Goal: Task Accomplishment & Management: Manage account settings

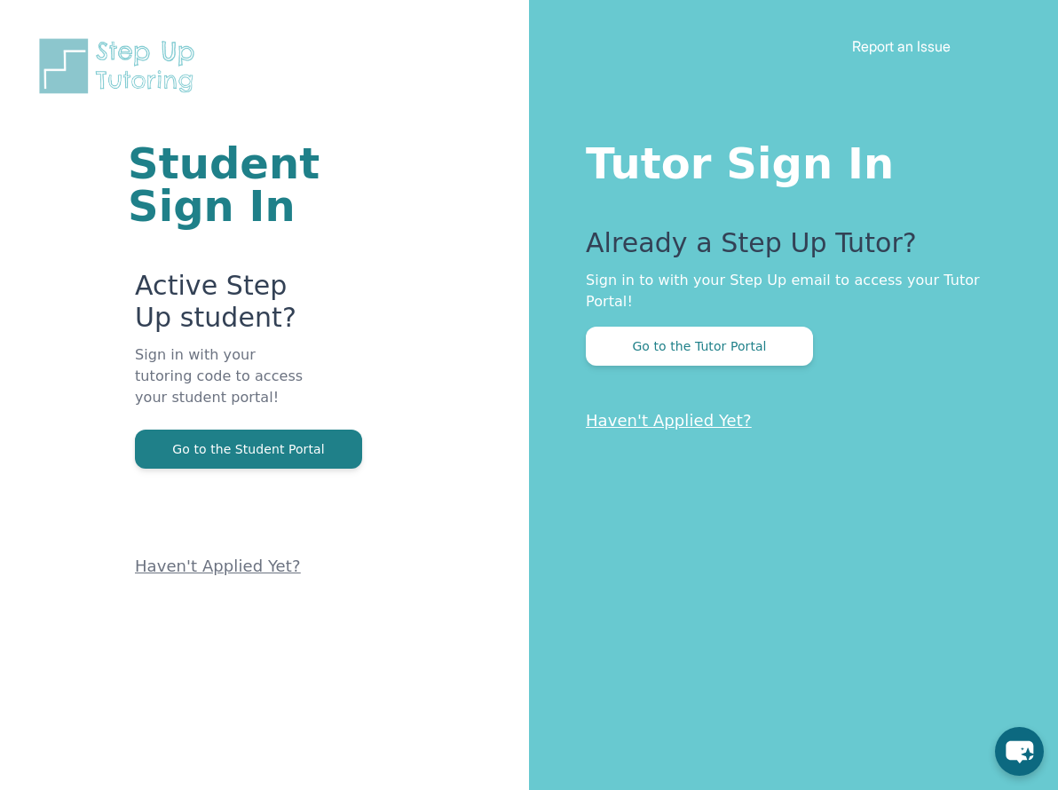
click at [697, 411] on link "Haven't Applied Yet?" at bounding box center [669, 420] width 166 height 19
click at [761, 334] on button "Go to the Tutor Portal" at bounding box center [699, 346] width 227 height 39
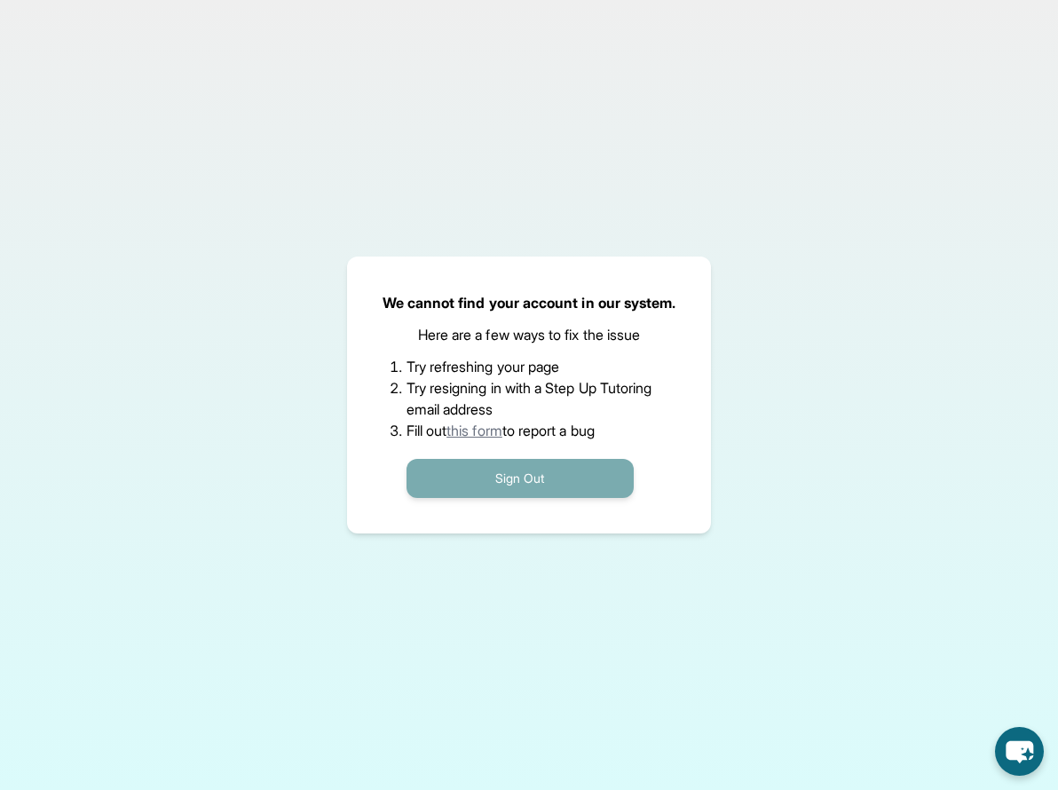
click at [496, 489] on button "Sign Out" at bounding box center [519, 478] width 227 height 39
